Goal: Task Accomplishment & Management: Use online tool/utility

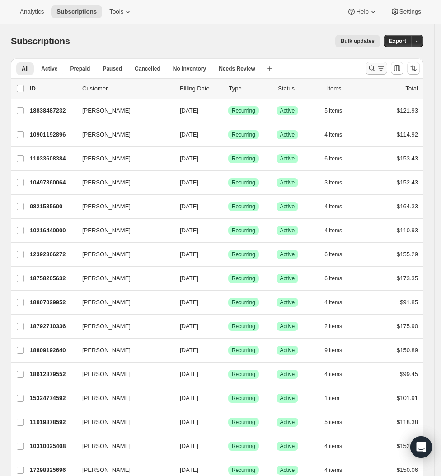
click at [373, 67] on button "Search and filter results" at bounding box center [377, 68] width 22 height 13
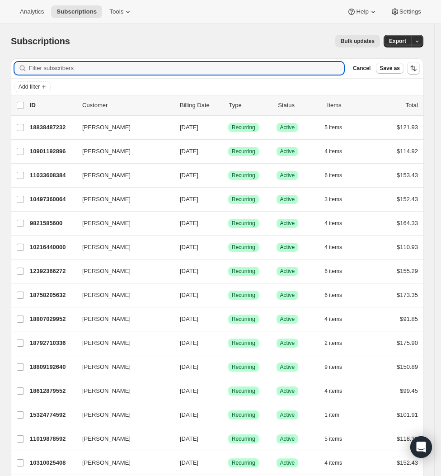
paste input "[PERSON_NAME],"
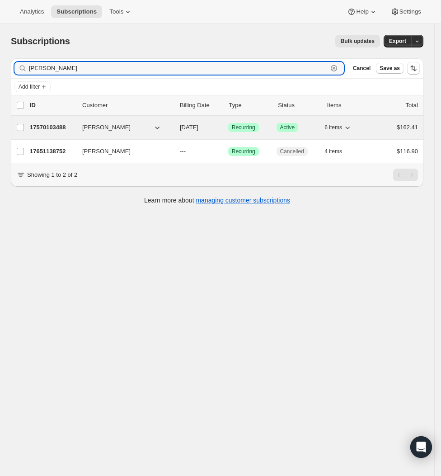
type input "[PERSON_NAME]"
click at [56, 127] on p "17570103488" at bounding box center [52, 127] width 45 height 9
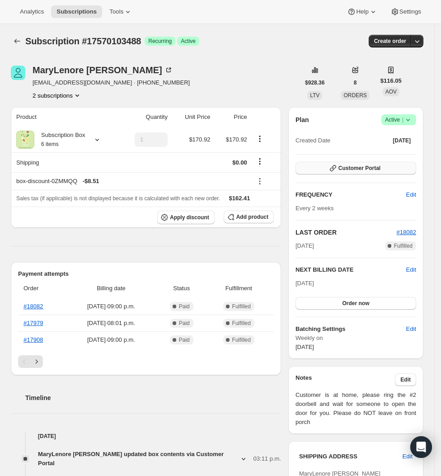
click at [404, 167] on button "Customer Portal" at bounding box center [356, 168] width 121 height 13
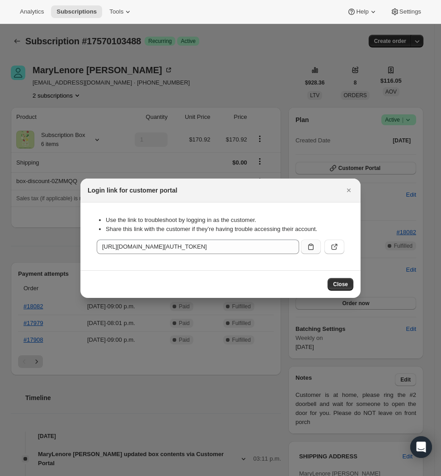
click at [310, 248] on icon ":rcv:" at bounding box center [310, 246] width 9 height 9
